Goal: Navigation & Orientation: Find specific page/section

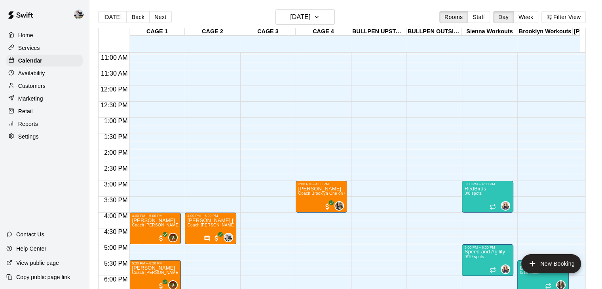
scroll to position [347, 0]
click at [320, 20] on icon "button" at bounding box center [316, 16] width 6 height 9
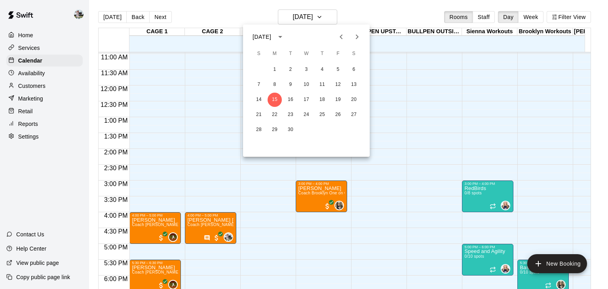
click at [479, 19] on div at bounding box center [304, 144] width 608 height 289
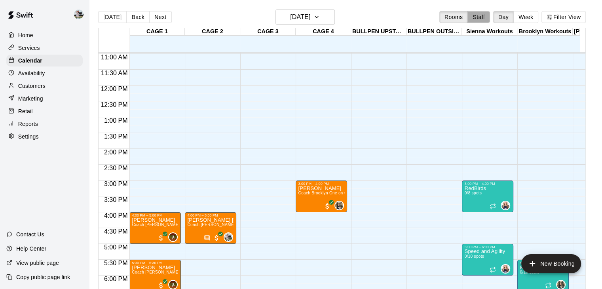
click at [482, 18] on button "Staff" at bounding box center [478, 17] width 23 height 12
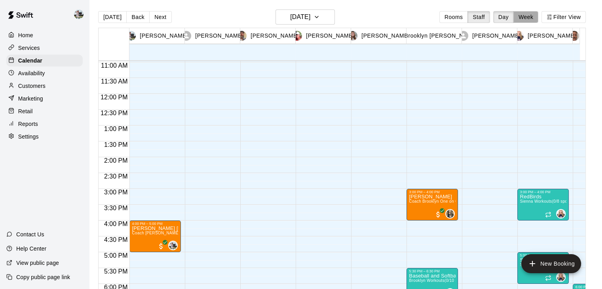
click at [533, 19] on button "Week" at bounding box center [525, 17] width 25 height 12
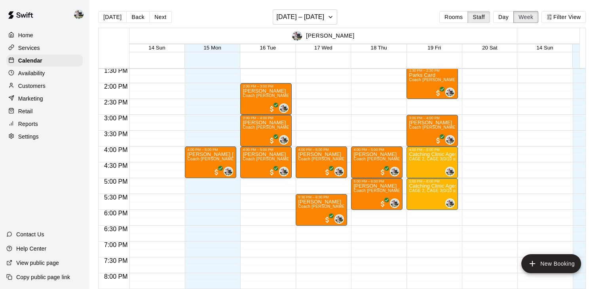
scroll to position [422, 0]
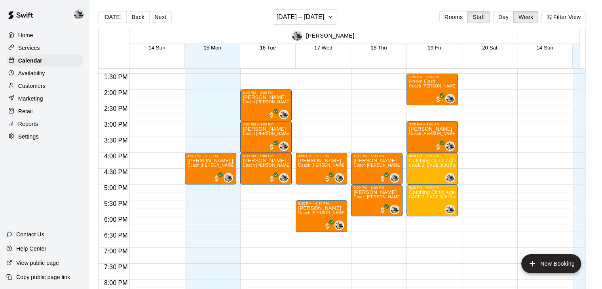
click at [25, 127] on p "Reports" at bounding box center [28, 124] width 20 height 8
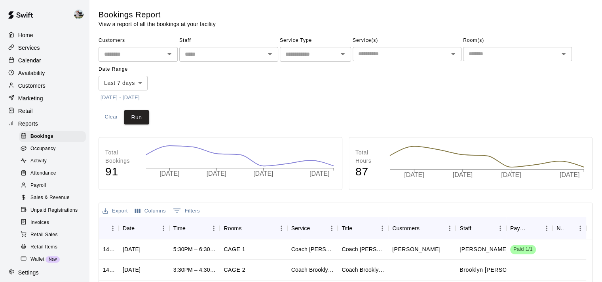
click at [42, 202] on span "Sales & Revenue" at bounding box center [49, 198] width 39 height 8
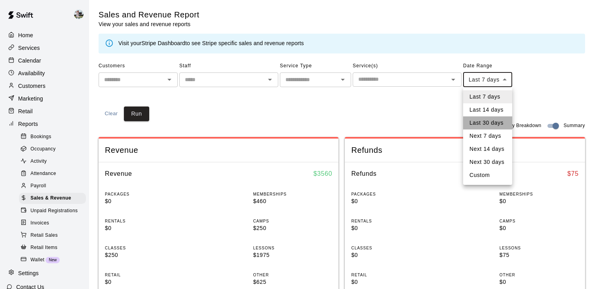
click at [484, 120] on li "Last 30 days" at bounding box center [487, 122] width 49 height 13
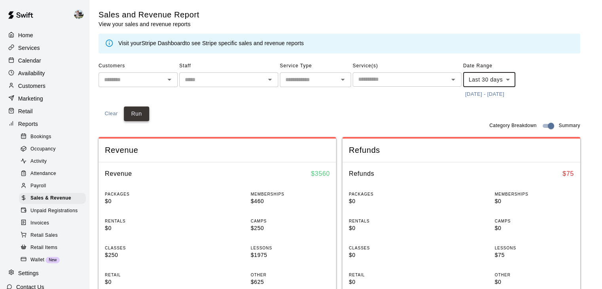
click at [138, 114] on button "Run" at bounding box center [136, 113] width 25 height 15
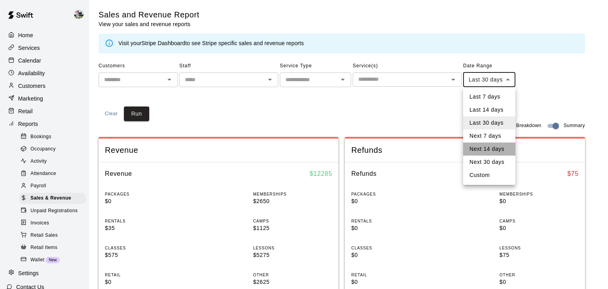
click at [489, 148] on li "Next 14 days" at bounding box center [489, 148] width 52 height 13
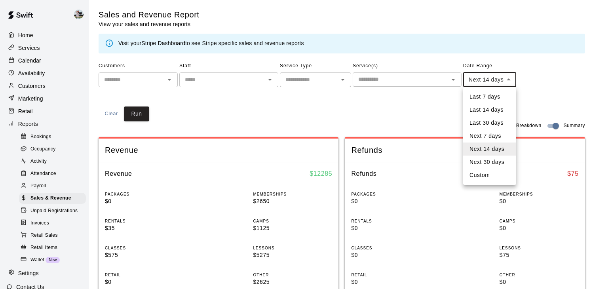
click at [479, 110] on li "Last 14 days" at bounding box center [489, 109] width 53 height 13
type input "******"
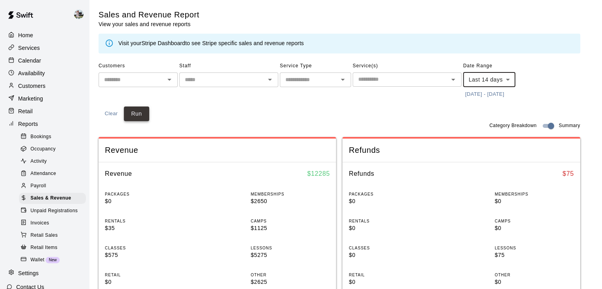
click at [140, 117] on button "Run" at bounding box center [136, 113] width 25 height 15
click at [26, 34] on p "Home" at bounding box center [25, 35] width 15 height 8
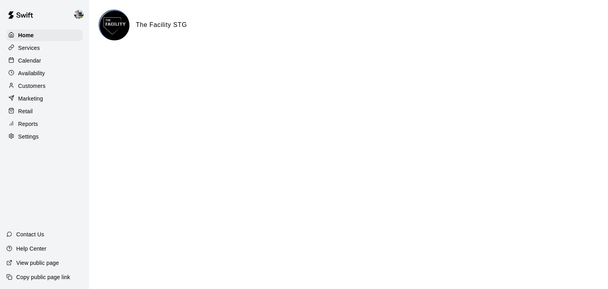
click at [36, 61] on p "Calendar" at bounding box center [29, 61] width 23 height 8
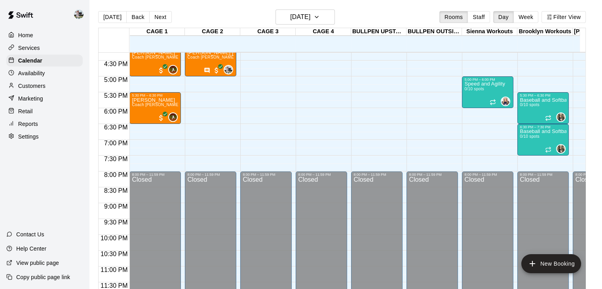
scroll to position [483, 0]
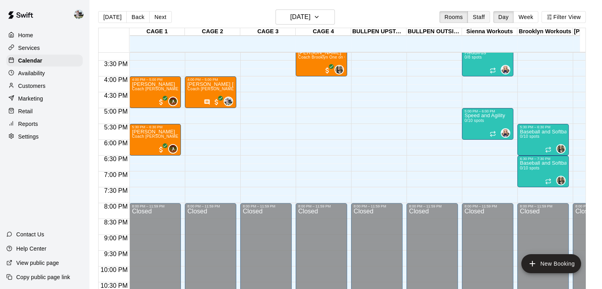
click at [483, 21] on button "Staff" at bounding box center [478, 17] width 23 height 12
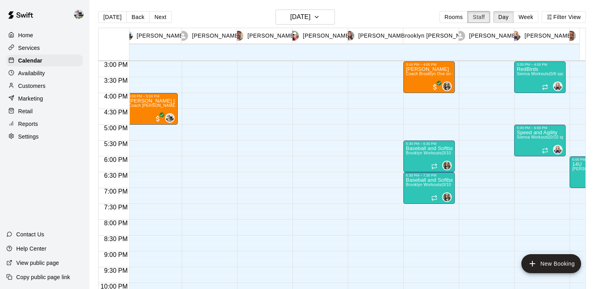
scroll to position [508, 3]
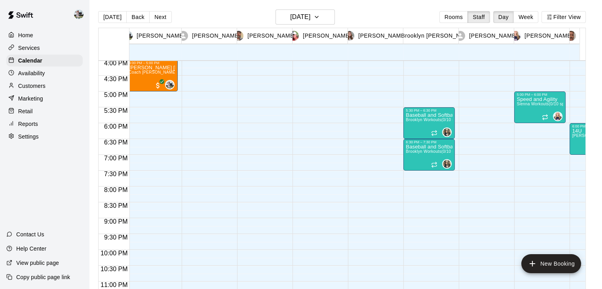
click at [579, 149] on div "14U [PERSON_NAME] Workouts (0/8 spots)" at bounding box center [595, 272] width 47 height 289
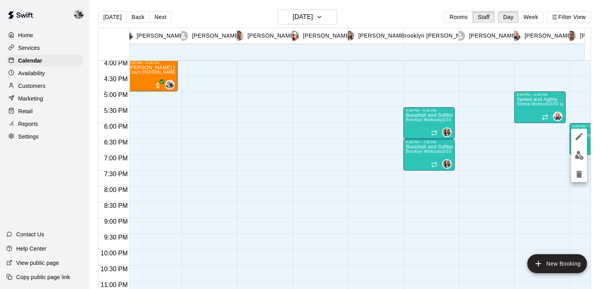
click at [520, 179] on div at bounding box center [304, 144] width 608 height 289
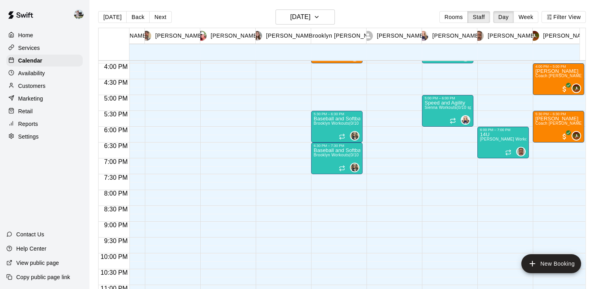
scroll to position [0, 96]
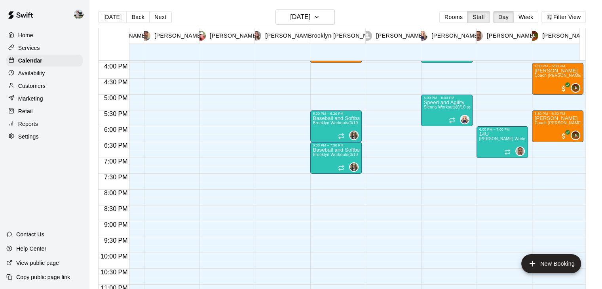
click at [21, 35] on p "Home" at bounding box center [25, 35] width 15 height 8
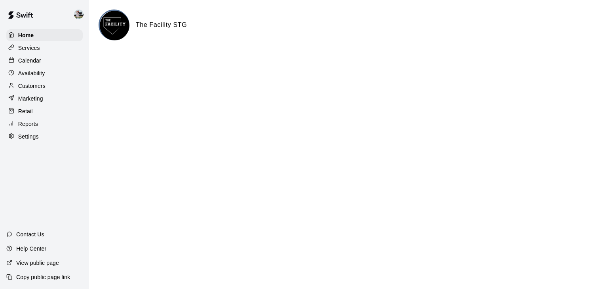
click at [34, 62] on p "Calendar" at bounding box center [29, 61] width 23 height 8
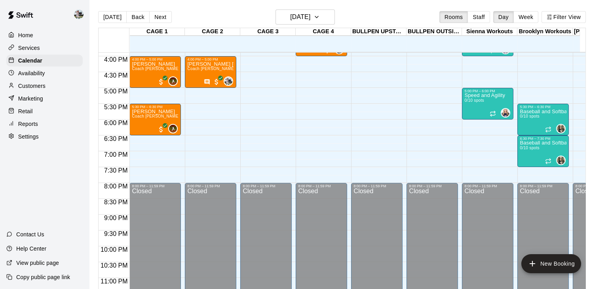
scroll to position [503, 0]
